Goal: Information Seeking & Learning: Learn about a topic

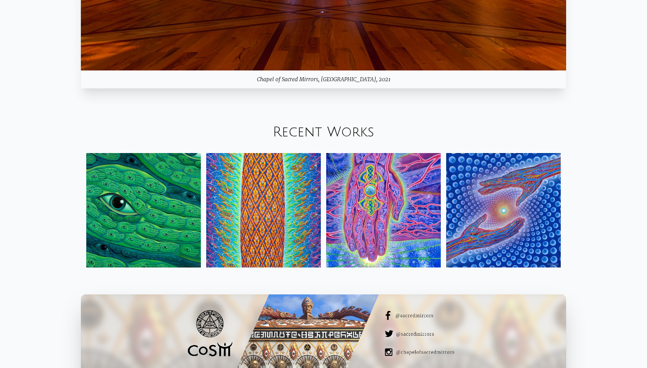
scroll to position [1031, 0]
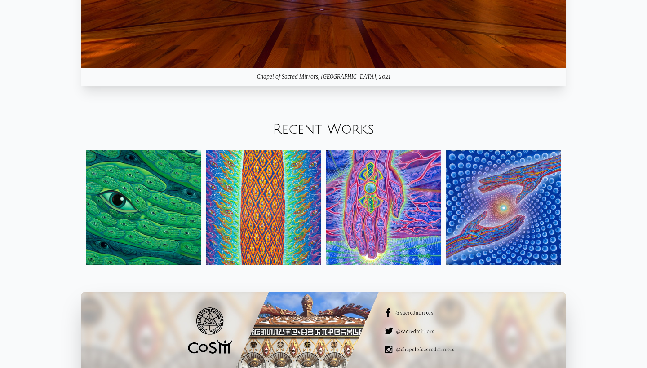
click at [321, 127] on link "Recent Works" at bounding box center [324, 129] width 102 height 15
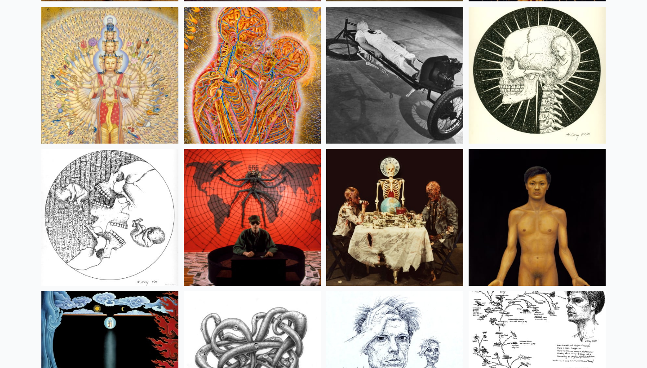
scroll to position [10345, 0]
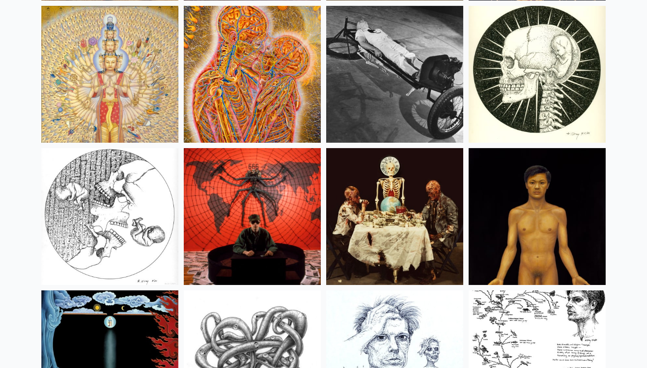
click at [126, 96] on img at bounding box center [109, 74] width 137 height 137
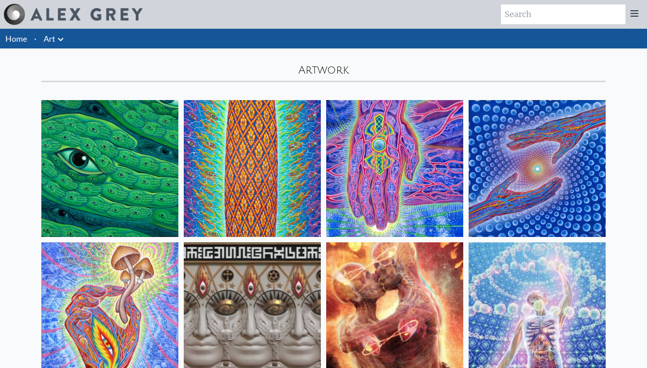
scroll to position [0, 0]
click at [57, 43] on icon at bounding box center [60, 39] width 11 height 11
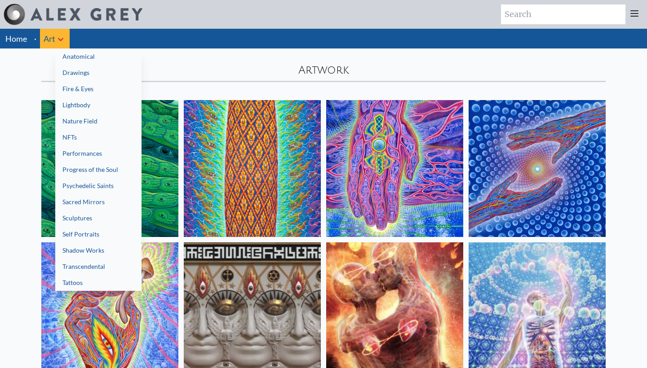
click at [91, 56] on link "Anatomical" at bounding box center [98, 57] width 86 height 16
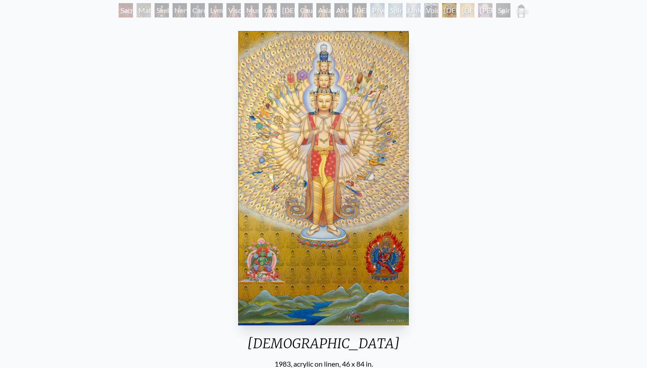
scroll to position [52, 0]
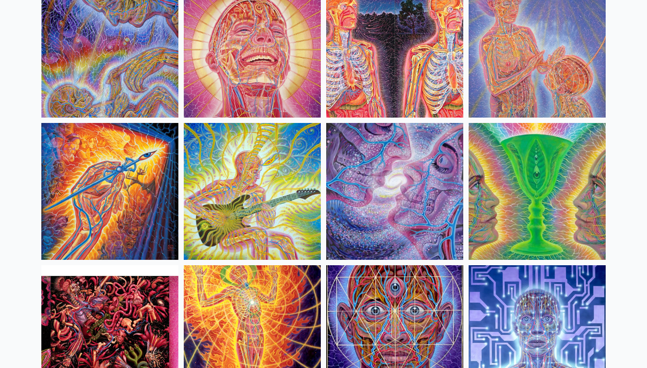
scroll to position [690, 0]
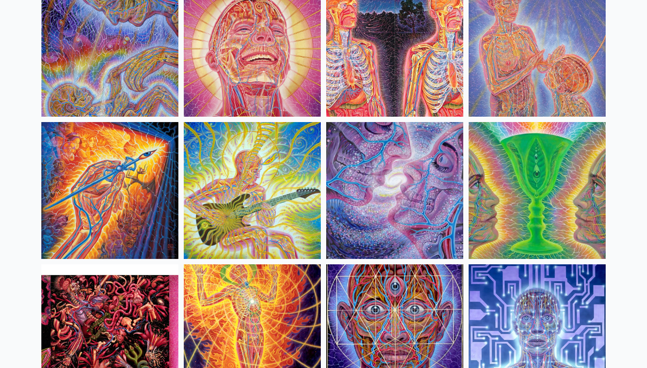
click at [397, 163] on img at bounding box center [394, 190] width 137 height 137
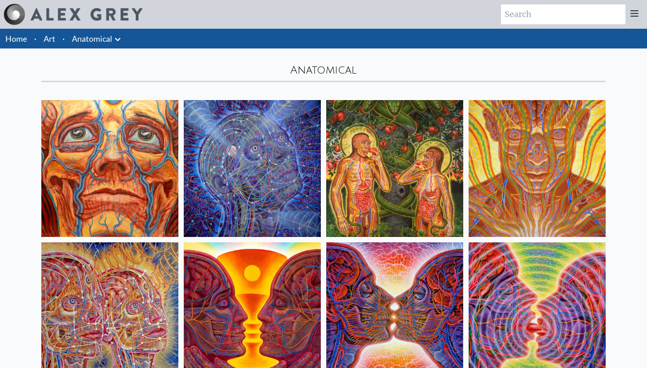
scroll to position [0, 0]
click at [105, 39] on link "Anatomical" at bounding box center [92, 38] width 40 height 13
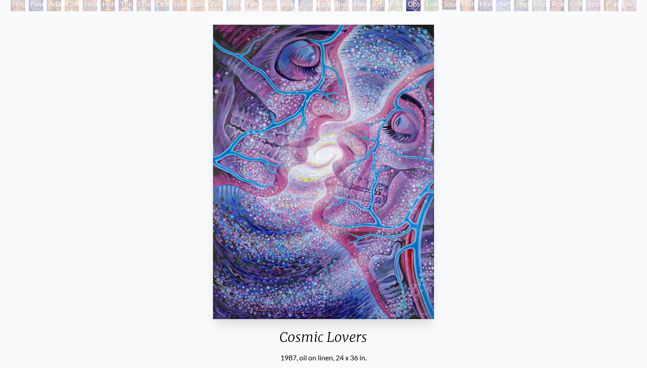
scroll to position [61, 0]
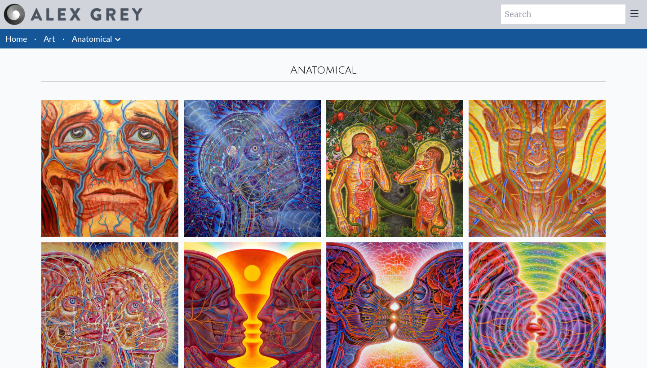
click at [118, 40] on icon at bounding box center [117, 39] width 5 height 3
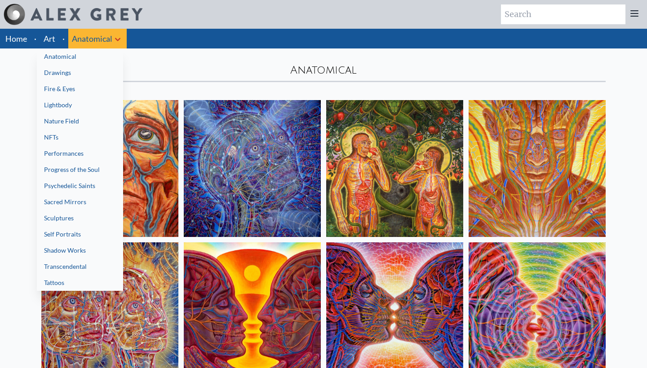
click at [85, 75] on link "Drawings" at bounding box center [80, 73] width 86 height 16
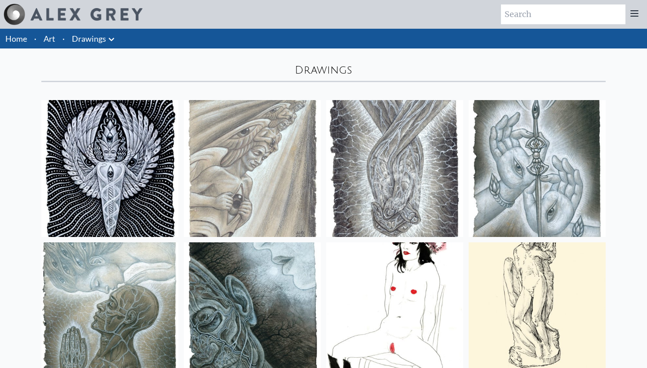
click at [116, 41] on li "Drawings Anatomical Drawings" at bounding box center [94, 39] width 52 height 20
click at [110, 43] on icon at bounding box center [111, 39] width 11 height 11
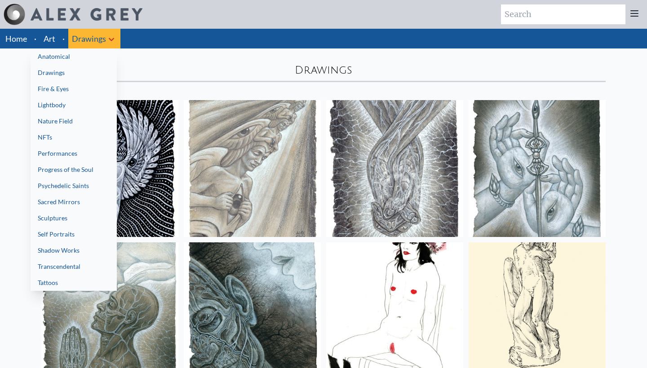
click at [88, 87] on link "Fire & Eyes" at bounding box center [74, 89] width 86 height 16
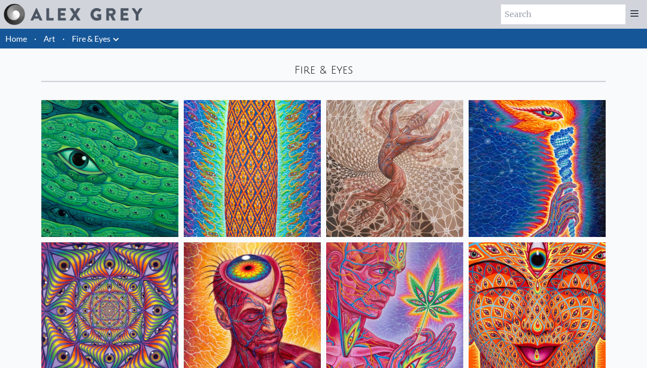
click at [114, 41] on icon at bounding box center [115, 39] width 11 height 11
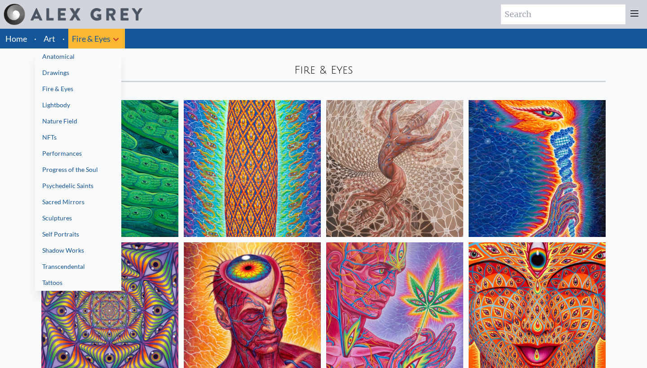
click at [96, 103] on link "Lightbody" at bounding box center [78, 105] width 86 height 16
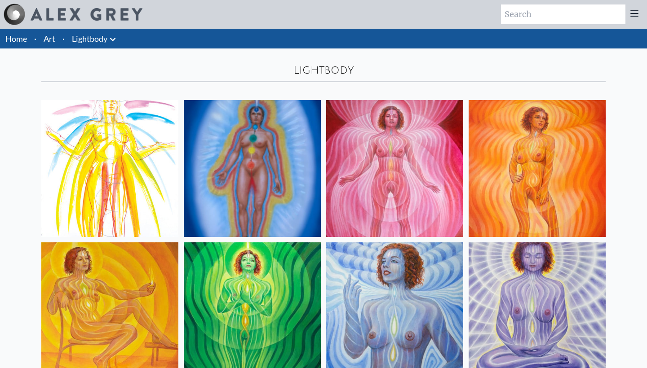
click at [104, 42] on link "Lightbody" at bounding box center [89, 38] width 35 height 13
click at [112, 42] on icon at bounding box center [112, 39] width 11 height 11
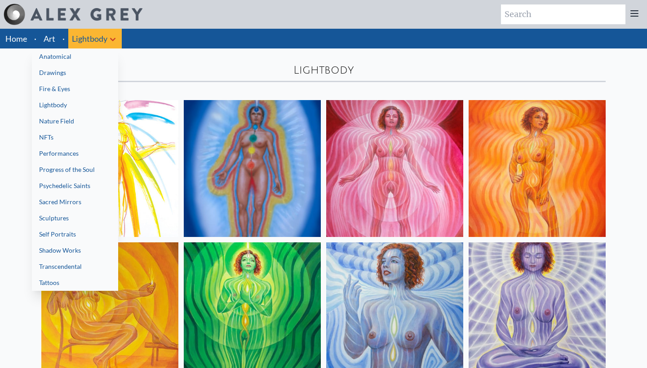
click at [89, 118] on link "Nature Field" at bounding box center [75, 121] width 86 height 16
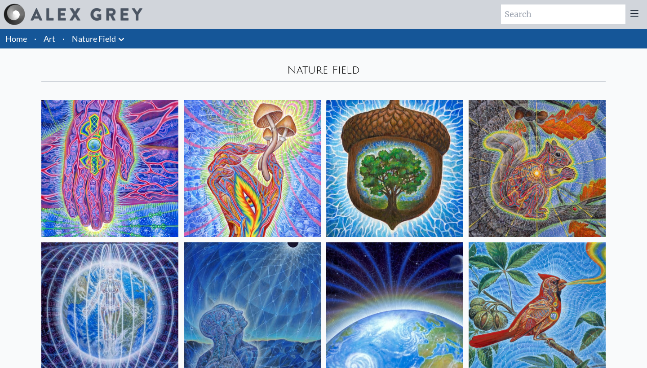
click at [105, 42] on link "Nature Field" at bounding box center [94, 38] width 44 height 13
click at [120, 40] on icon at bounding box center [121, 39] width 11 height 11
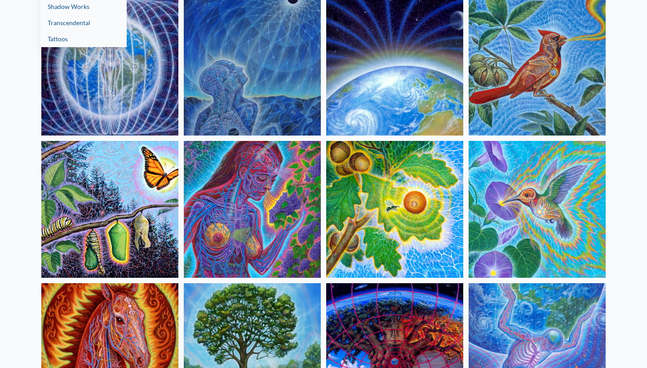
scroll to position [338, 0]
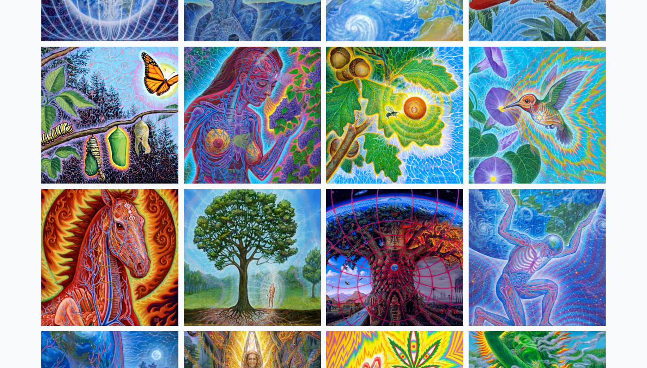
click at [538, 117] on div at bounding box center [323, 184] width 647 height 368
click at [530, 119] on img at bounding box center [536, 115] width 137 height 137
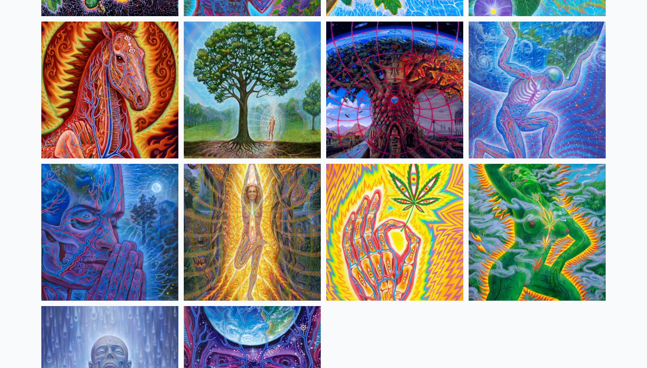
scroll to position [506, 0]
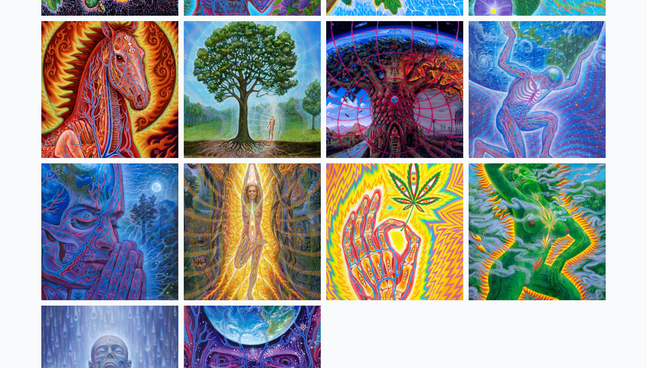
click at [251, 181] on img at bounding box center [252, 231] width 137 height 137
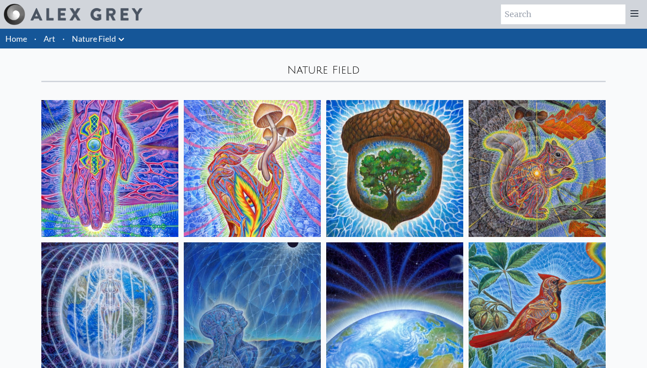
scroll to position [0, 0]
click at [99, 37] on link "Nature Field" at bounding box center [94, 38] width 44 height 13
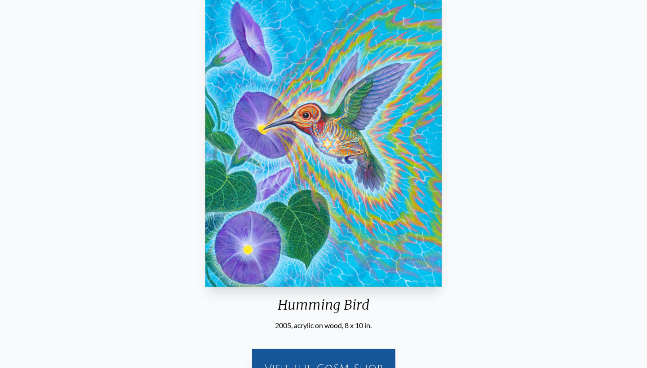
scroll to position [96, 0]
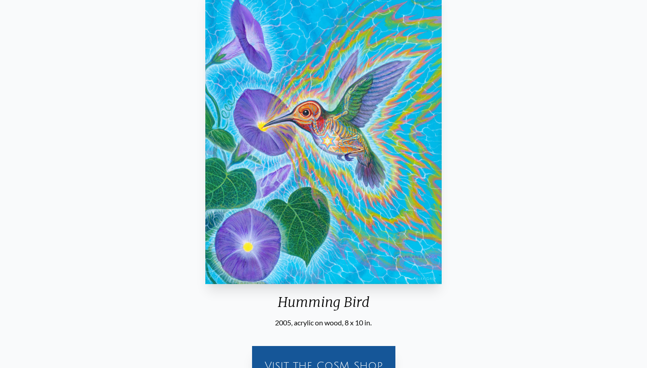
click at [339, 353] on div "Visit the CoSM Shop" at bounding box center [323, 366] width 132 height 29
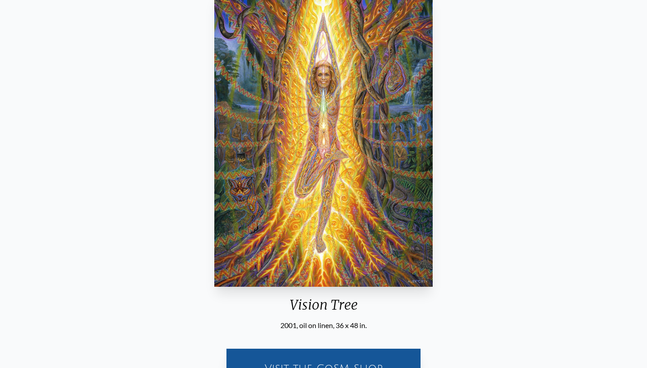
scroll to position [95, 0]
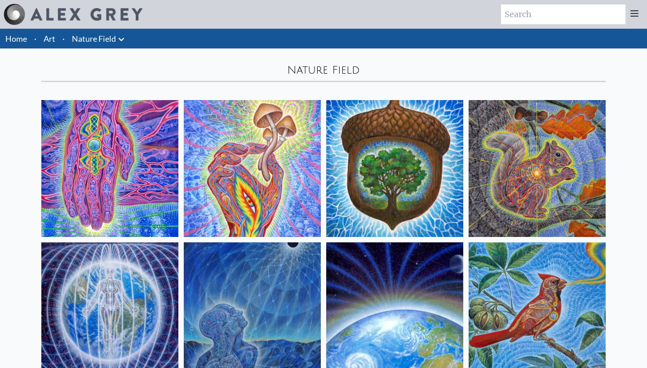
click at [119, 37] on icon at bounding box center [121, 39] width 11 height 11
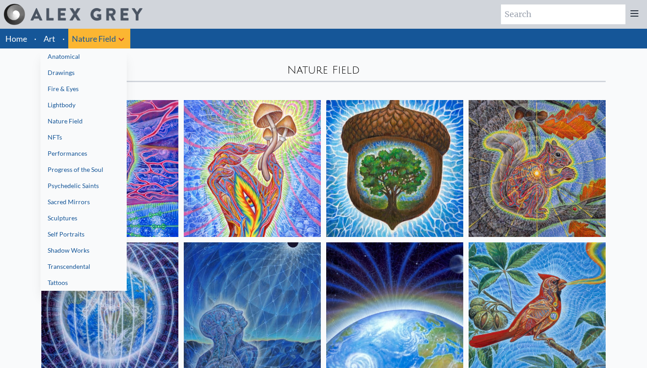
click at [95, 136] on link "NFTs" at bounding box center [83, 137] width 86 height 16
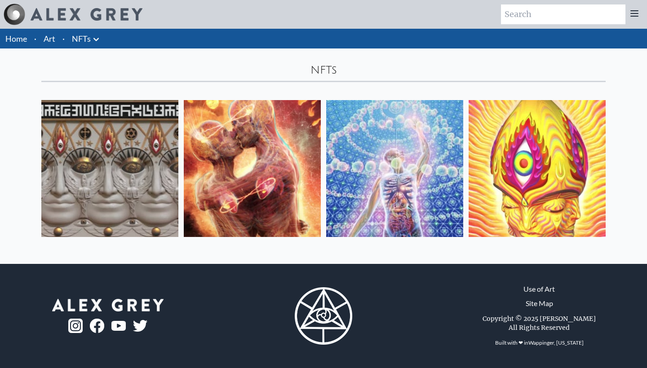
click at [91, 40] on icon at bounding box center [96, 39] width 11 height 11
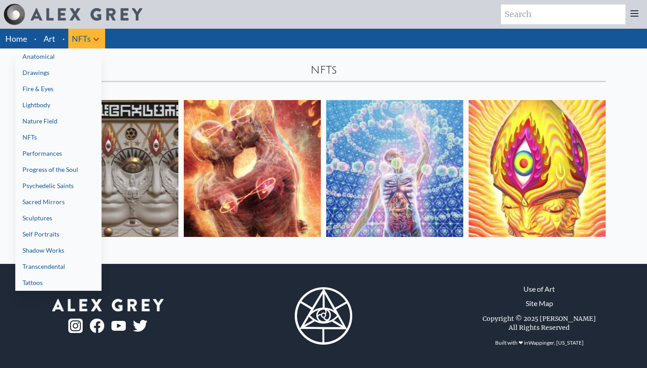
click at [72, 153] on link "Performances" at bounding box center [58, 154] width 86 height 16
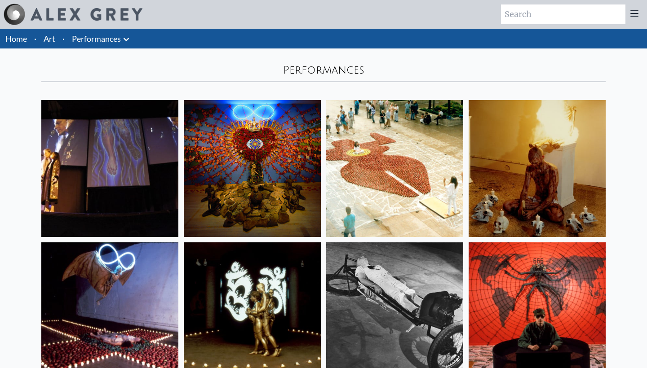
click at [101, 46] on li "Performances Anatomical Drawings" at bounding box center [101, 39] width 67 height 20
click at [127, 37] on icon at bounding box center [126, 39] width 11 height 11
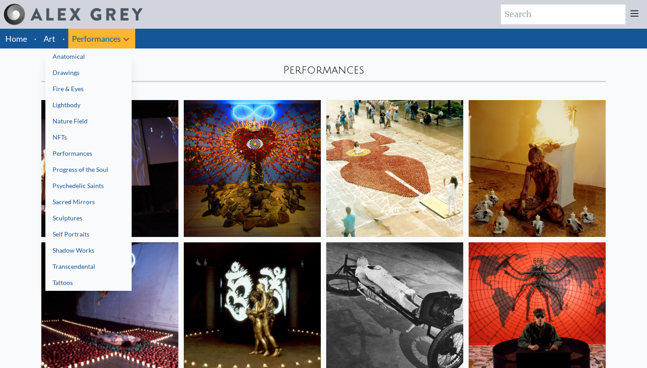
click at [84, 165] on link "Progress of the Soul" at bounding box center [88, 170] width 86 height 16
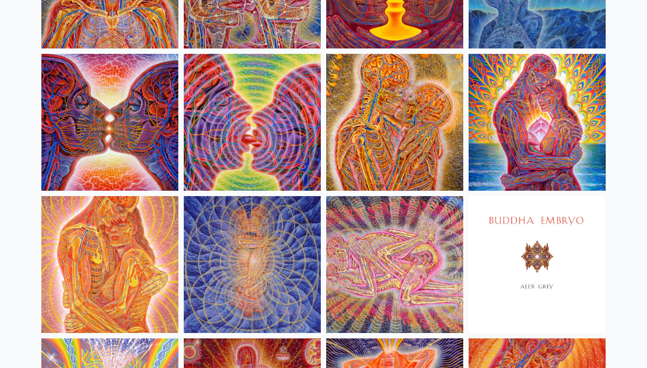
scroll to position [330, 0]
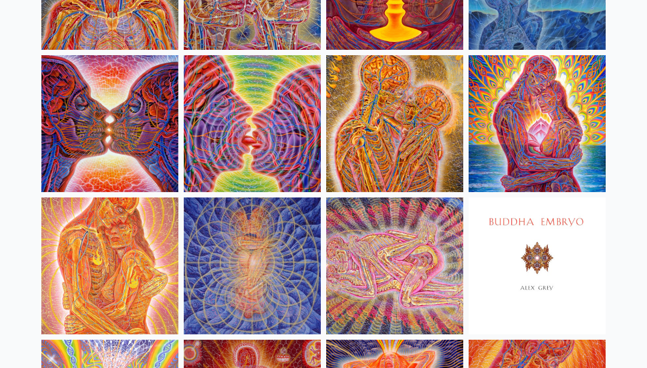
click at [366, 94] on img at bounding box center [394, 123] width 137 height 137
click at [118, 230] on img at bounding box center [109, 266] width 137 height 137
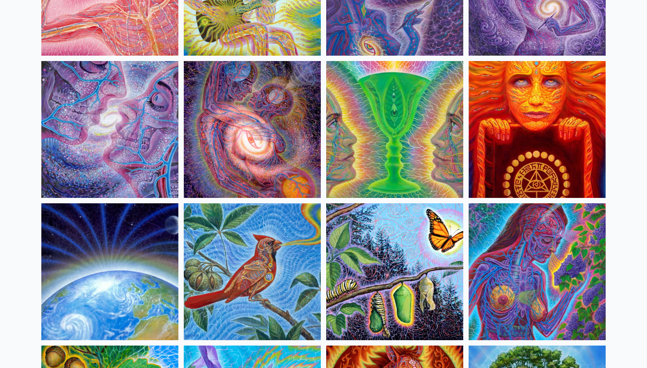
scroll to position [1473, 0]
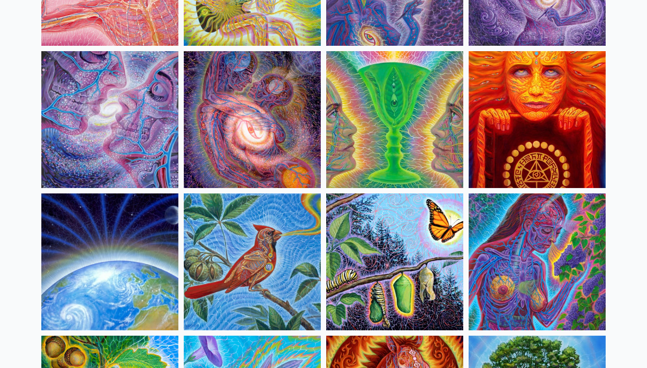
click at [233, 141] on img at bounding box center [252, 119] width 137 height 137
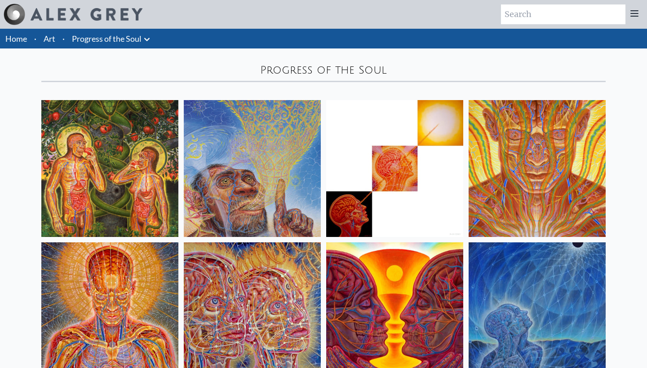
scroll to position [0, 0]
click at [134, 39] on link "Progress of the Soul" at bounding box center [107, 38] width 70 height 13
click at [150, 37] on icon at bounding box center [146, 39] width 11 height 11
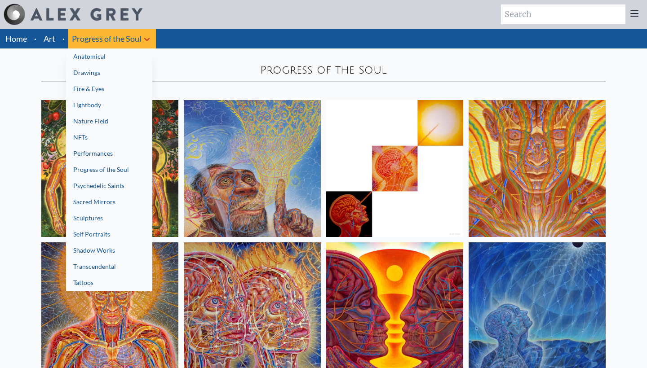
click at [132, 182] on link "Psychedelic Saints" at bounding box center [109, 186] width 86 height 16
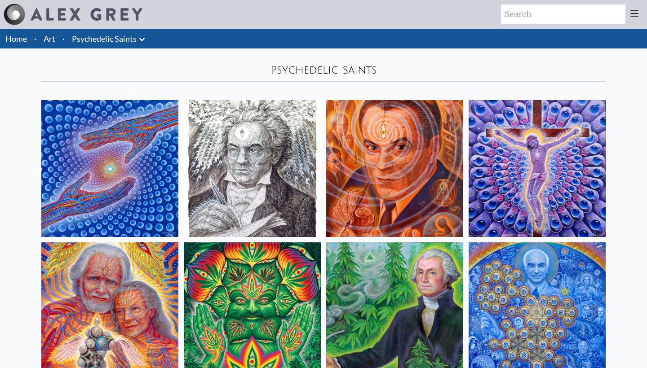
click at [139, 38] on icon at bounding box center [142, 39] width 11 height 11
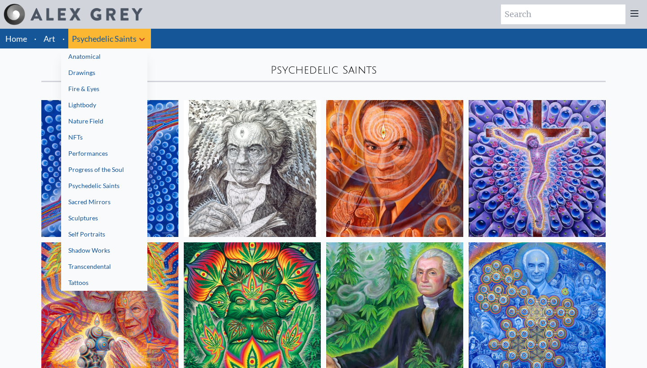
click at [116, 205] on link "Sacred Mirrors" at bounding box center [104, 202] width 86 height 16
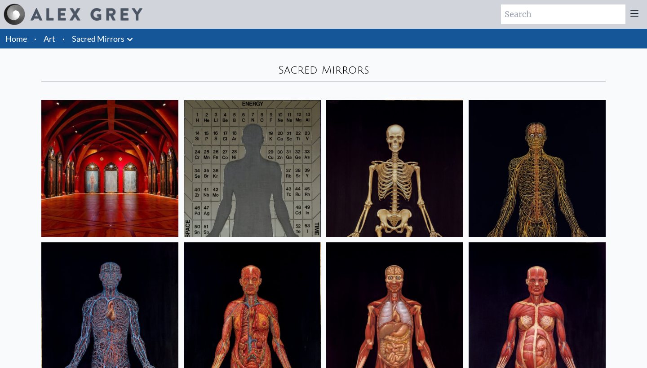
click at [135, 37] on icon at bounding box center [129, 39] width 11 height 11
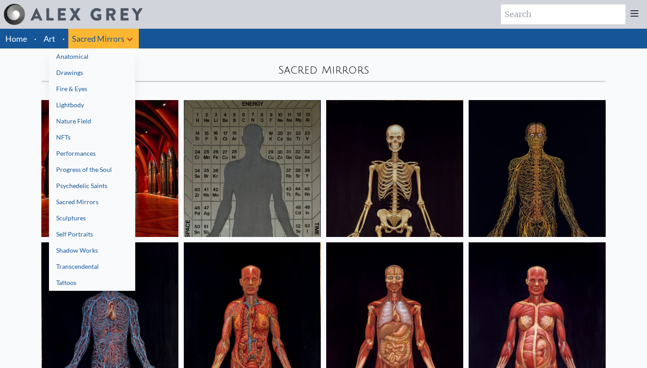
click at [97, 220] on link "Sculptures" at bounding box center [92, 218] width 86 height 16
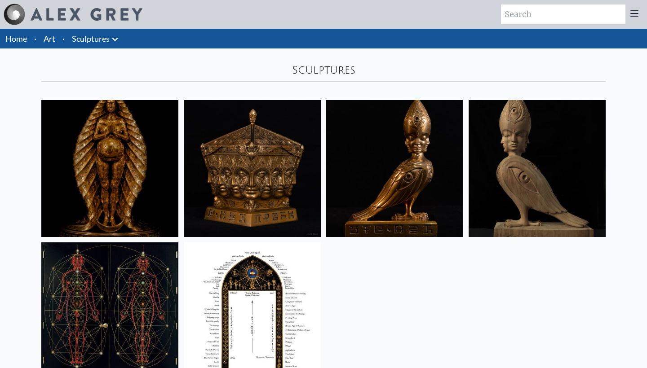
click at [114, 42] on icon at bounding box center [115, 39] width 11 height 11
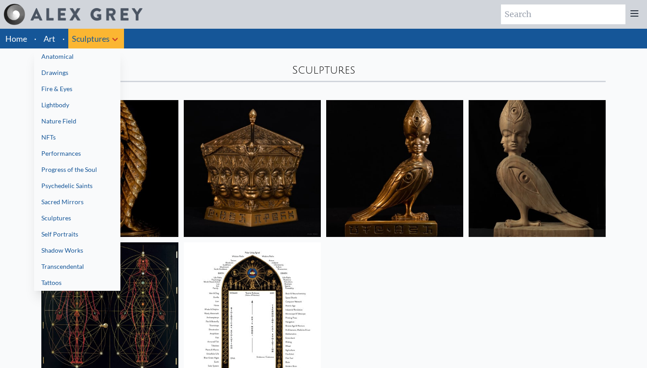
click at [81, 230] on link "Self Portraits" at bounding box center [77, 234] width 86 height 16
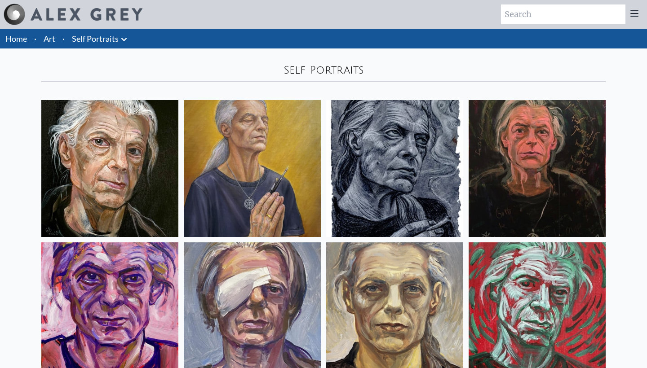
click at [127, 38] on icon at bounding box center [124, 39] width 11 height 11
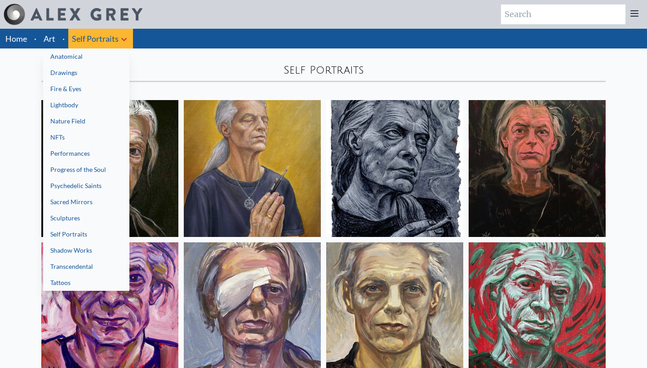
click at [98, 251] on link "Shadow Works" at bounding box center [86, 251] width 86 height 16
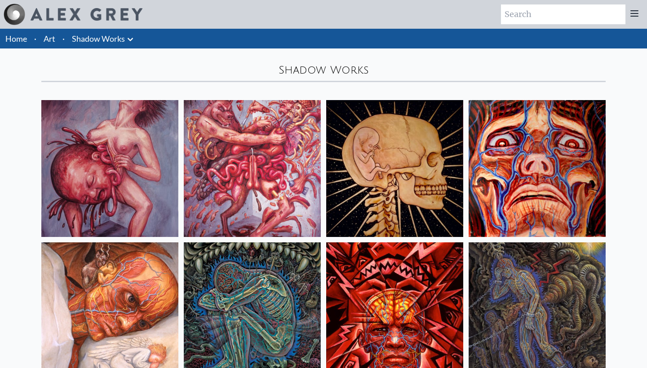
click at [128, 41] on icon at bounding box center [130, 39] width 11 height 11
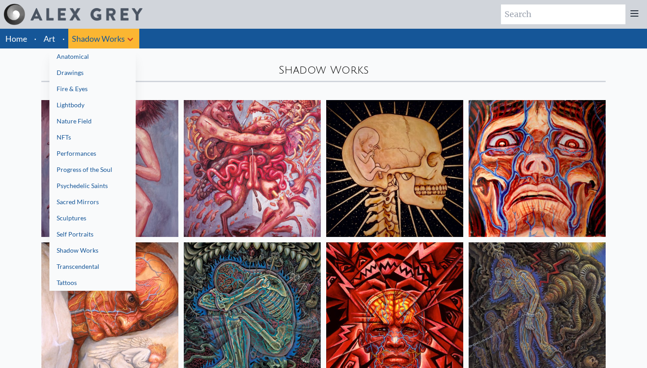
click at [92, 265] on link "Transcendental" at bounding box center [92, 267] width 86 height 16
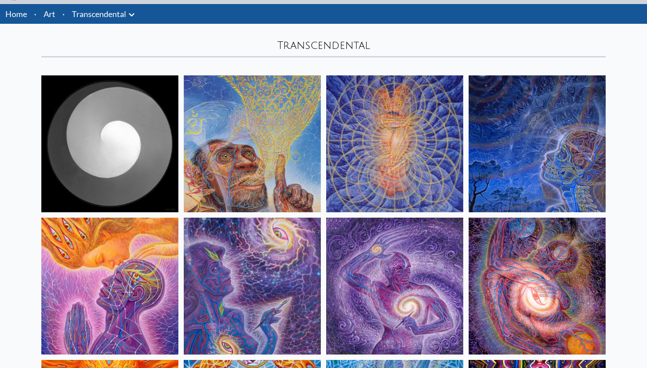
scroll to position [25, 0]
click at [371, 124] on img at bounding box center [394, 143] width 137 height 137
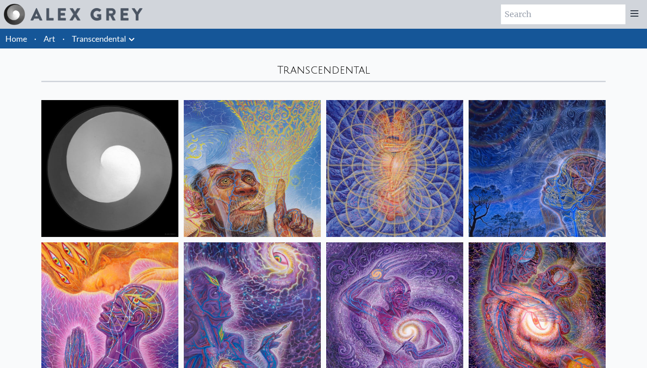
scroll to position [0, 0]
click at [130, 41] on icon at bounding box center [131, 39] width 11 height 11
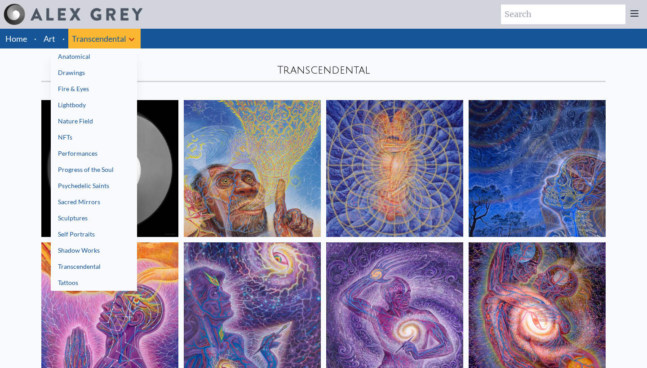
click at [76, 284] on link "Tattoos" at bounding box center [94, 283] width 86 height 16
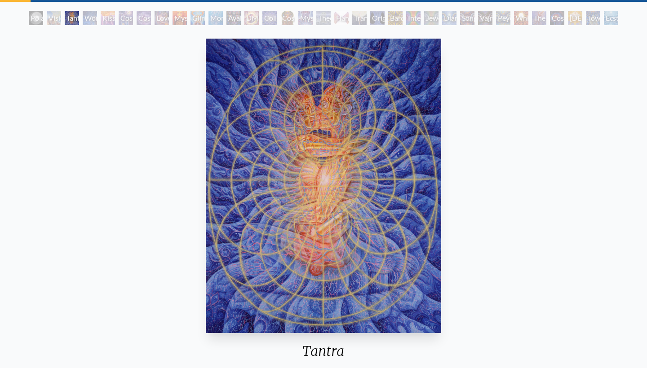
scroll to position [47, 0]
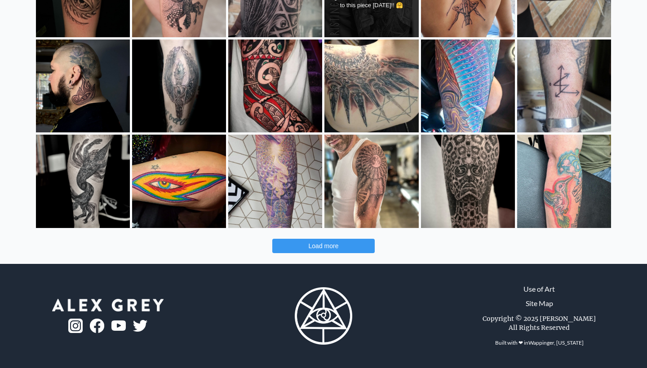
scroll to position [282, 0]
